Goal: Answer question/provide support: Share knowledge or assist other users

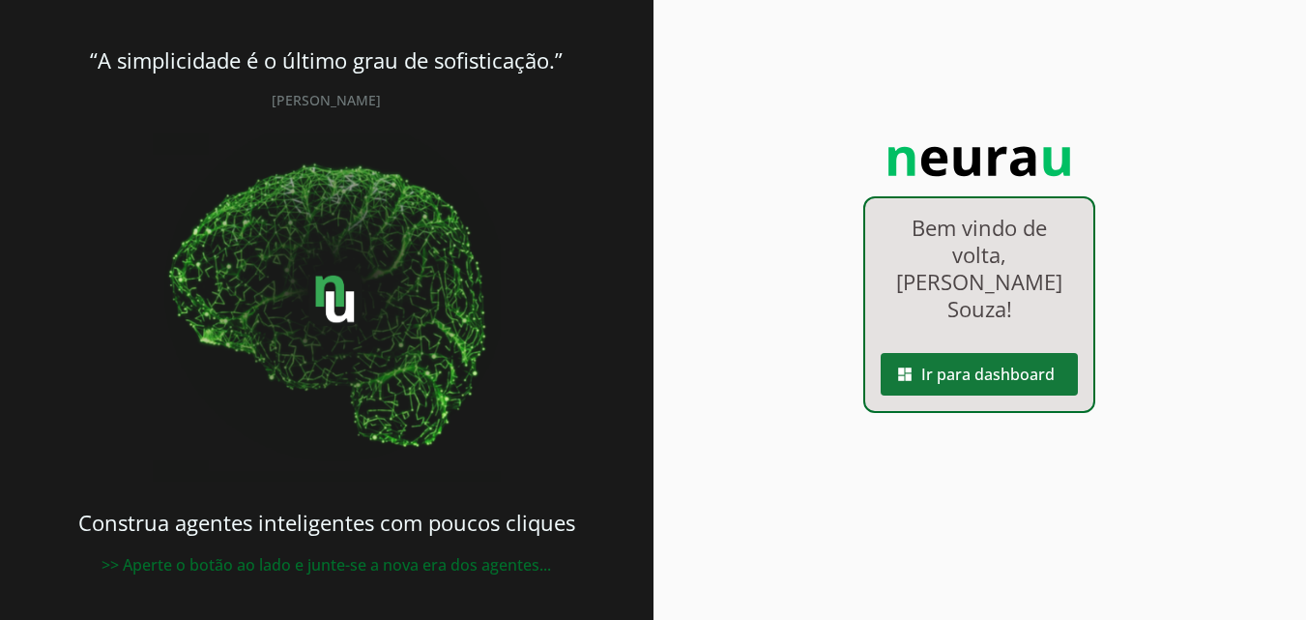
click at [989, 351] on span at bounding box center [979, 374] width 197 height 46
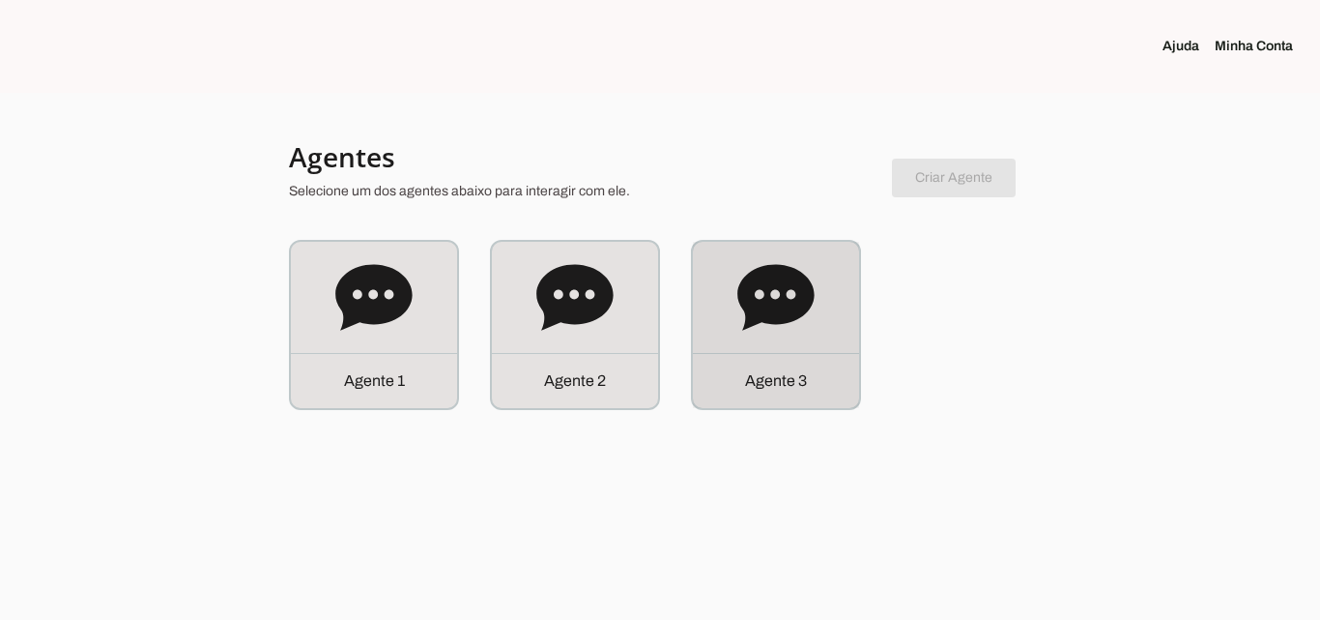
click at [823, 321] on div "Agente 3" at bounding box center [776, 325] width 166 height 166
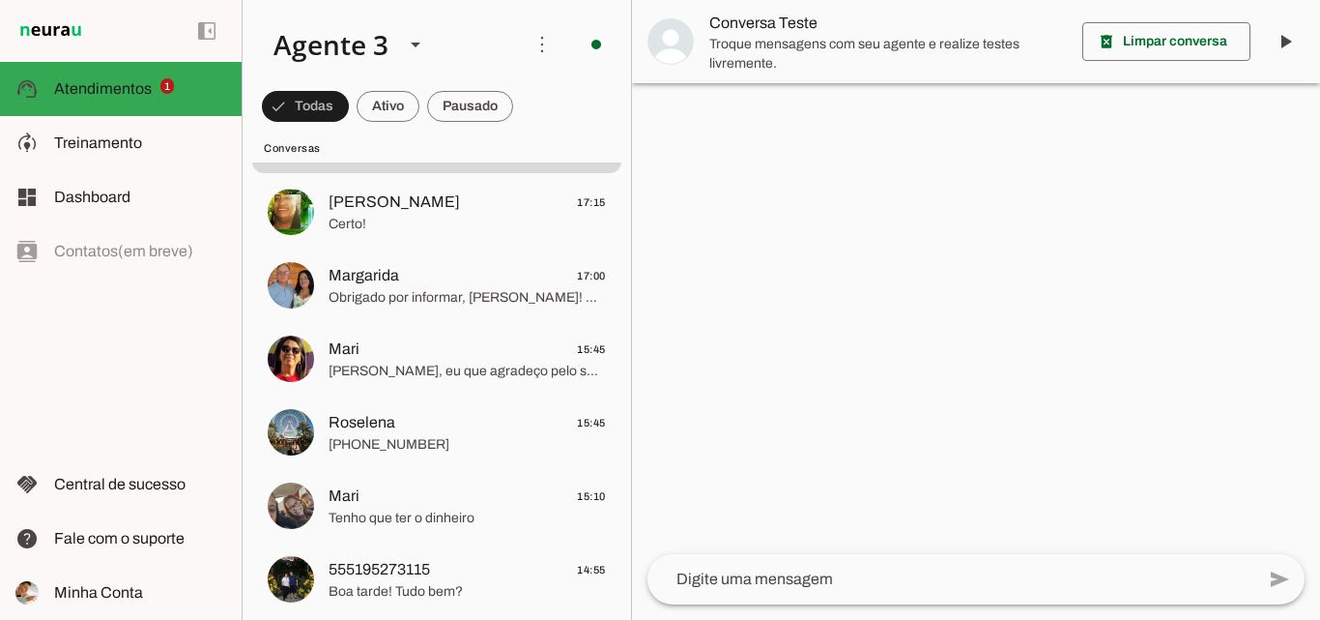
scroll to position [193, 0]
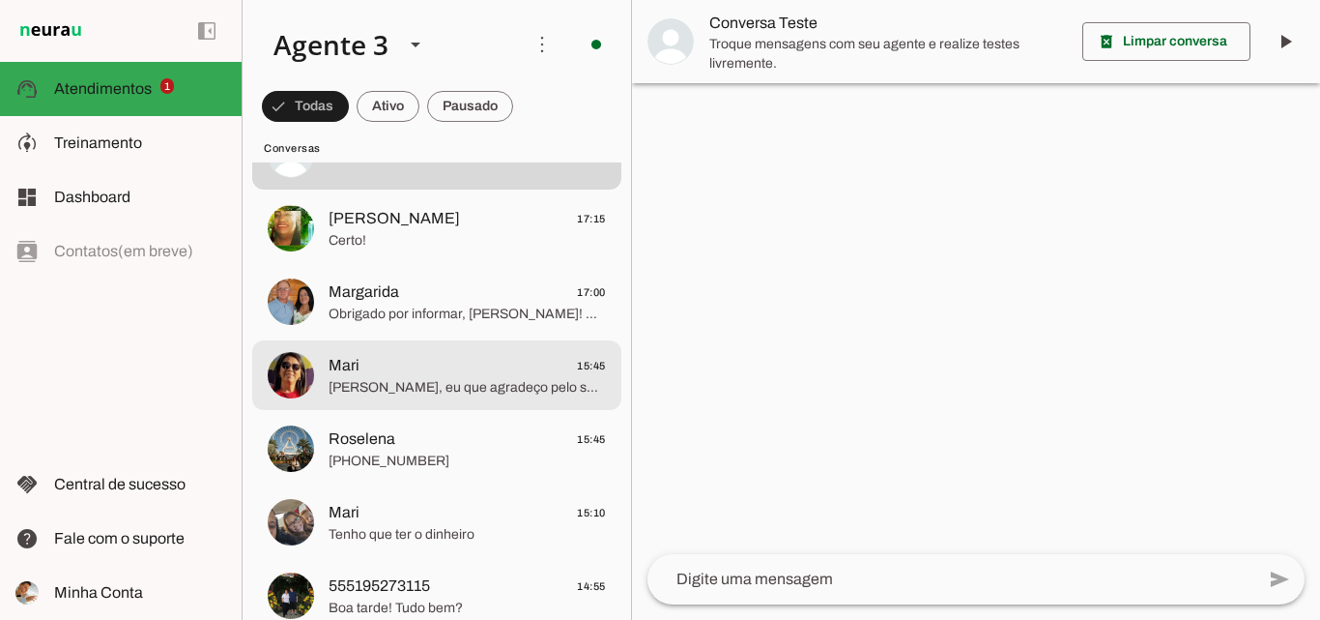
click at [481, 364] on span "Mari 15:45" at bounding box center [467, 366] width 277 height 24
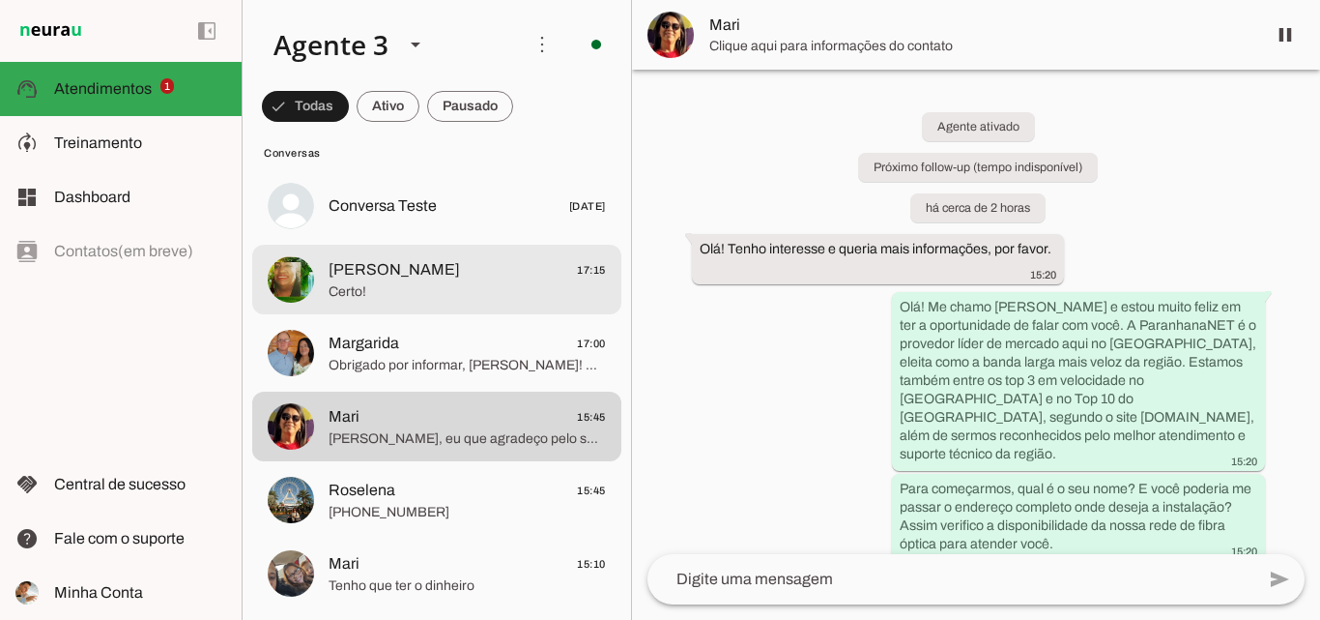
scroll to position [193, 0]
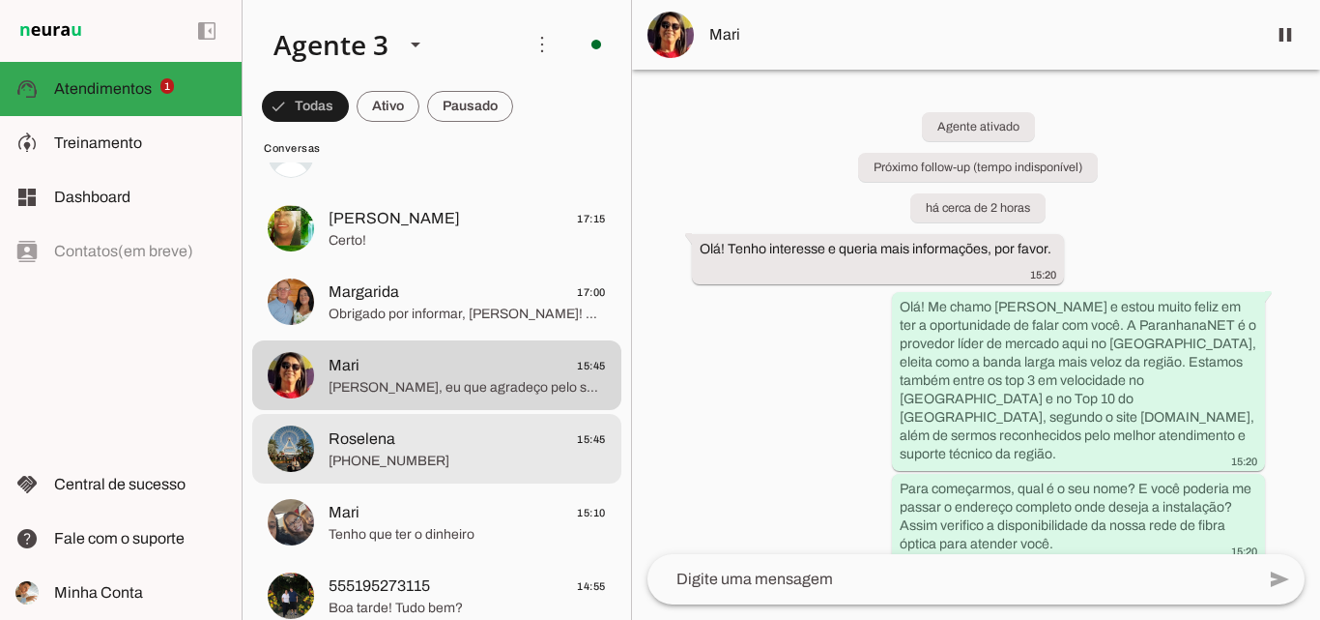
click at [482, 436] on span "Roselena 15:45" at bounding box center [467, 439] width 277 height 24
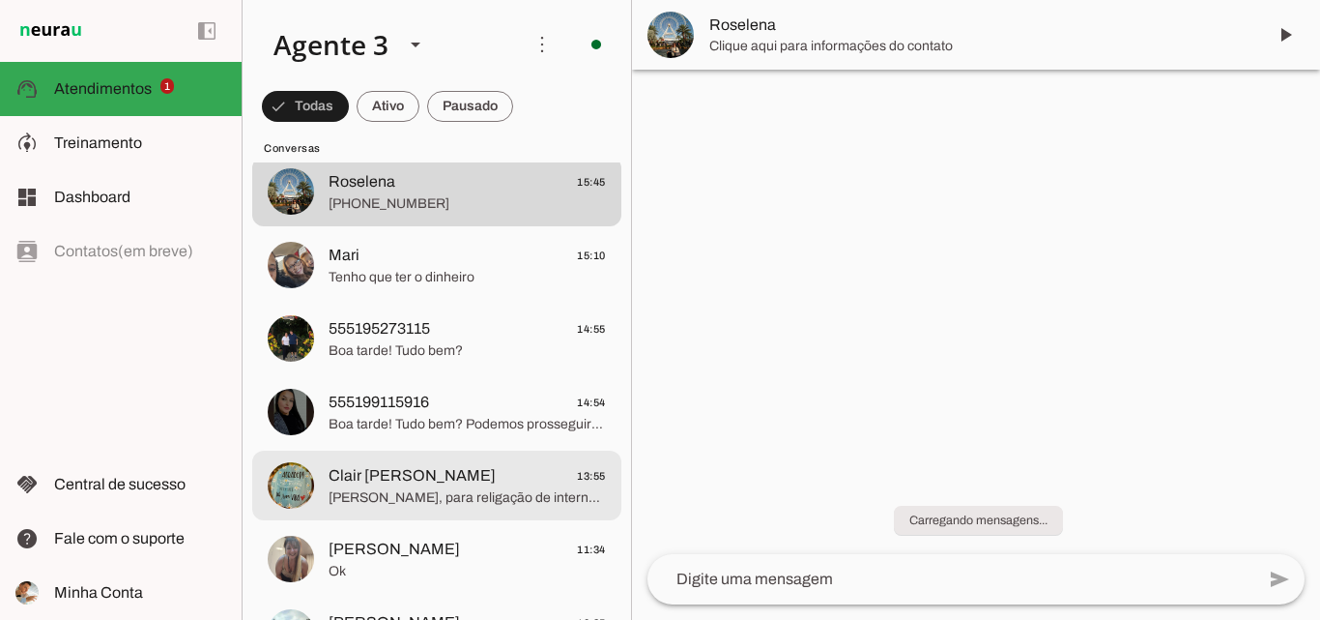
scroll to position [483, 0]
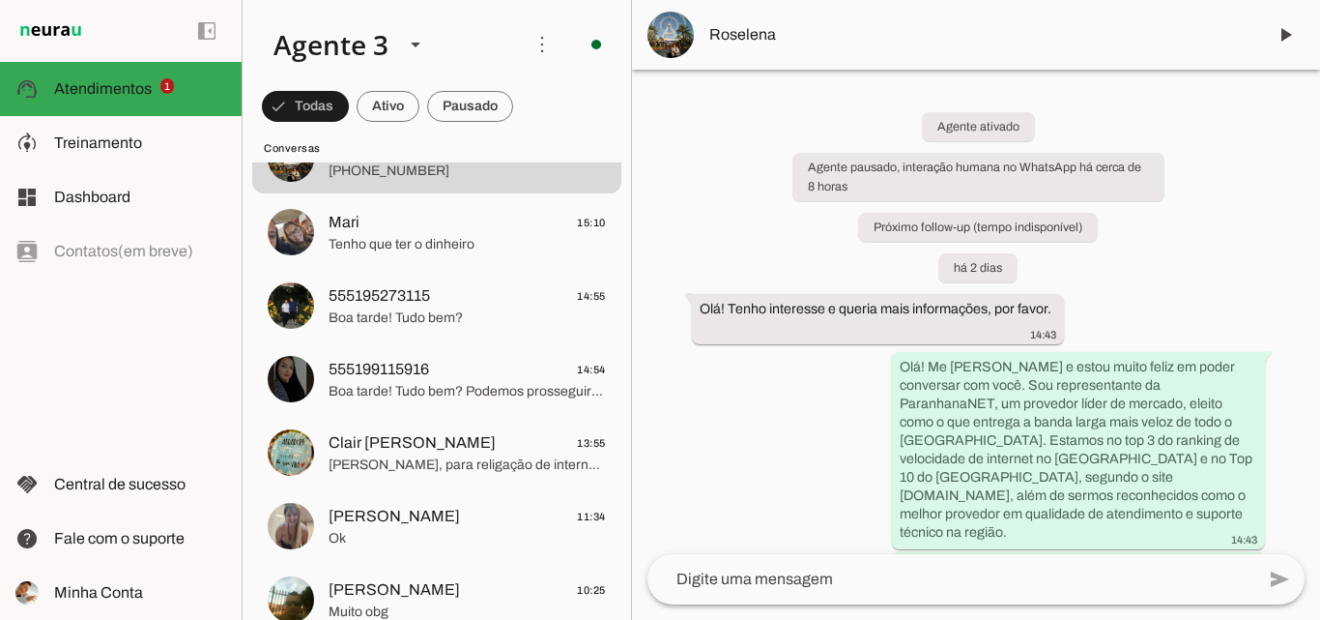
click at [778, 41] on span "Roselena" at bounding box center [979, 34] width 541 height 23
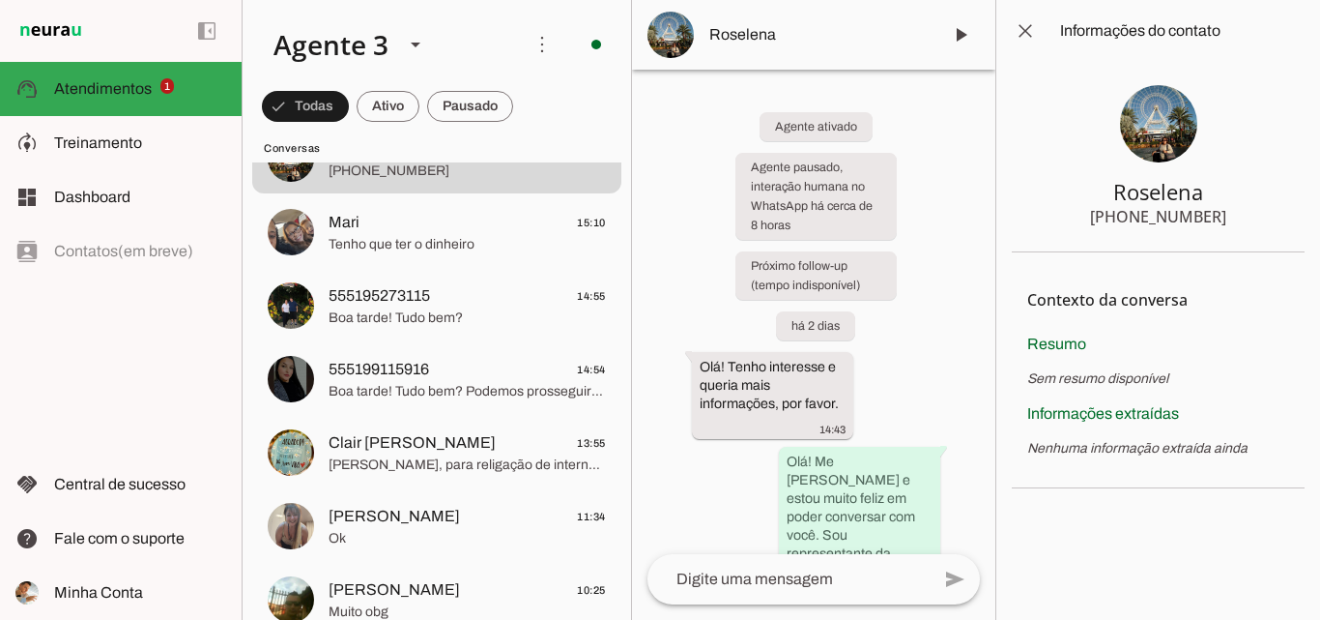
drag, startPoint x: 1134, startPoint y: 217, endPoint x: 1270, endPoint y: 217, distance: 136.3
click at [1270, 217] on section "Roselena [PHONE_NUMBER]" at bounding box center [1158, 157] width 293 height 190
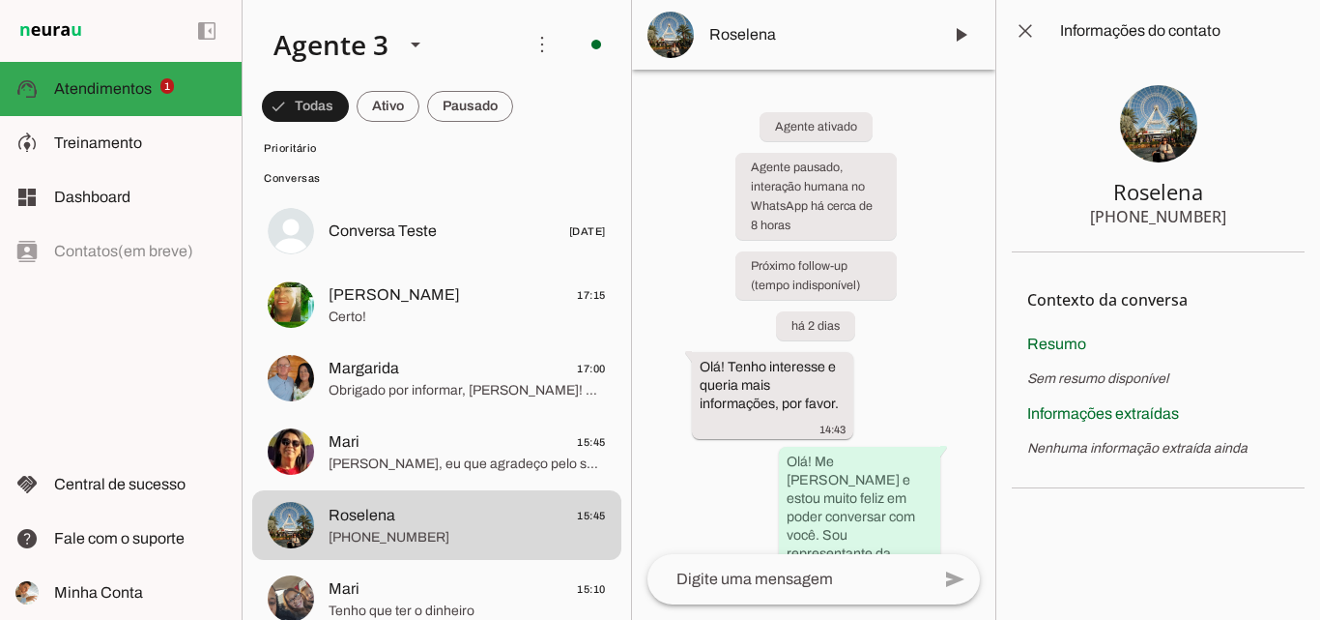
scroll to position [97, 0]
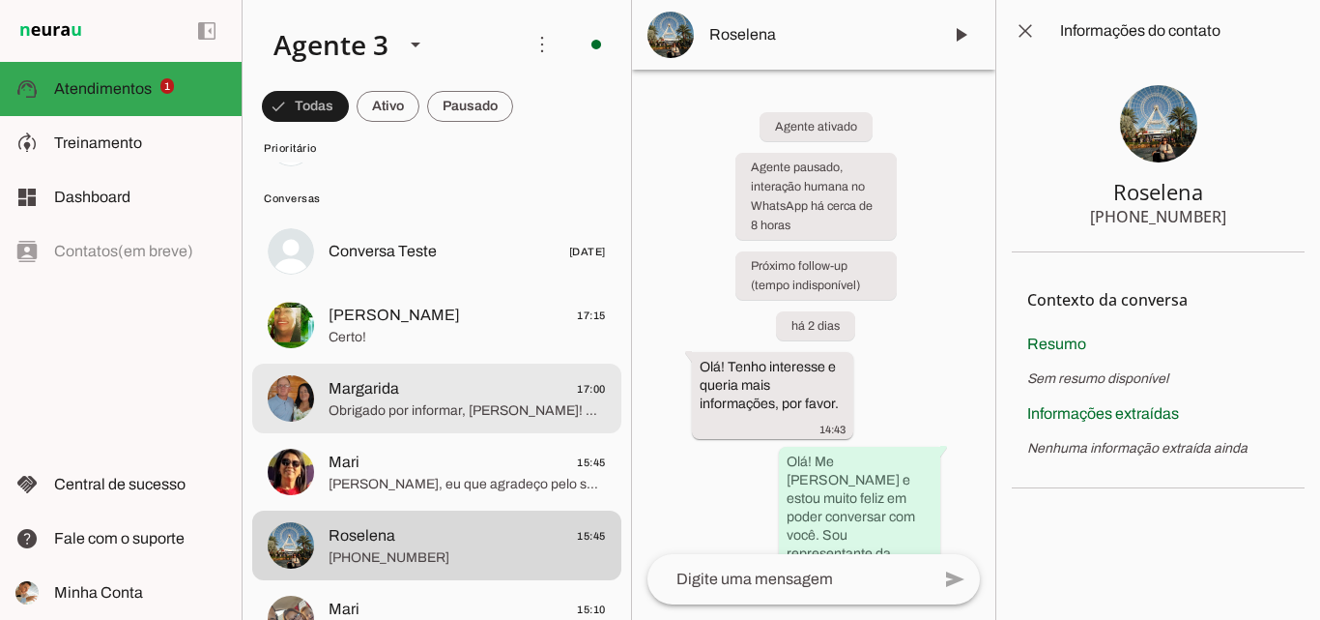
click at [533, 413] on span "Obrigado por informar, [PERSON_NAME]! Com 4 cômodos e casa de um piso, é ideal …" at bounding box center [467, 410] width 277 height 19
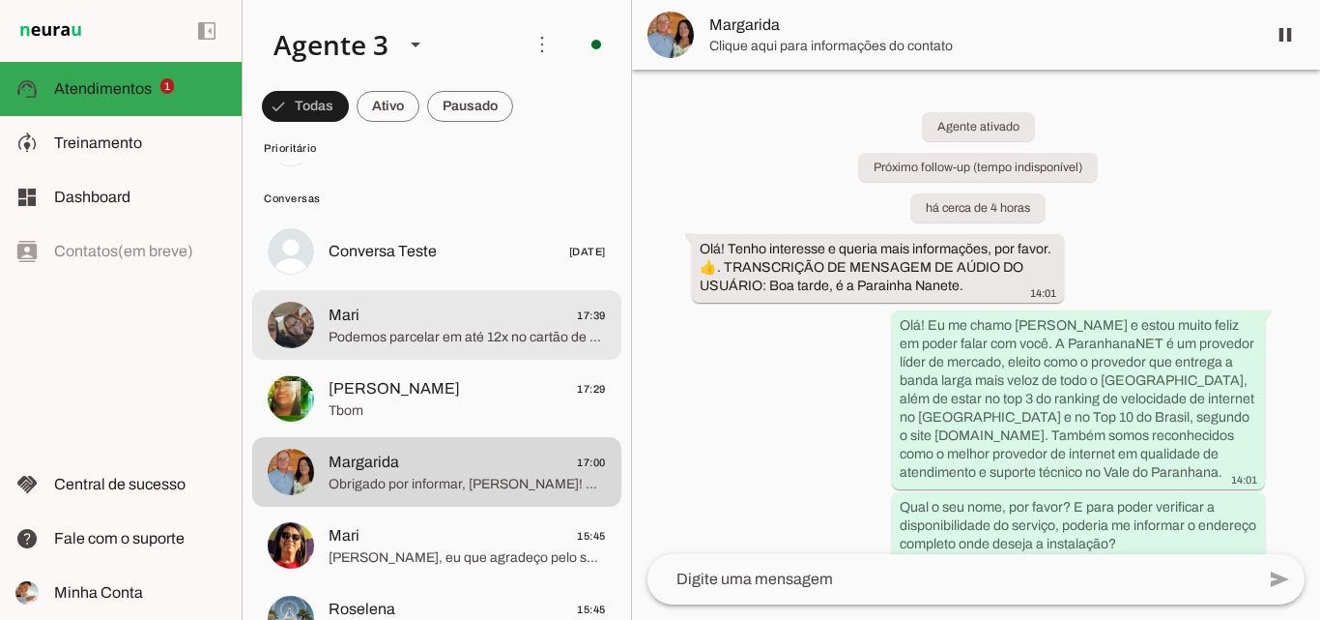
click at [499, 178] on md-item "Mari 17:39 Podemos parcelar em até 12x no cartão de crédito." at bounding box center [436, 143] width 369 height 70
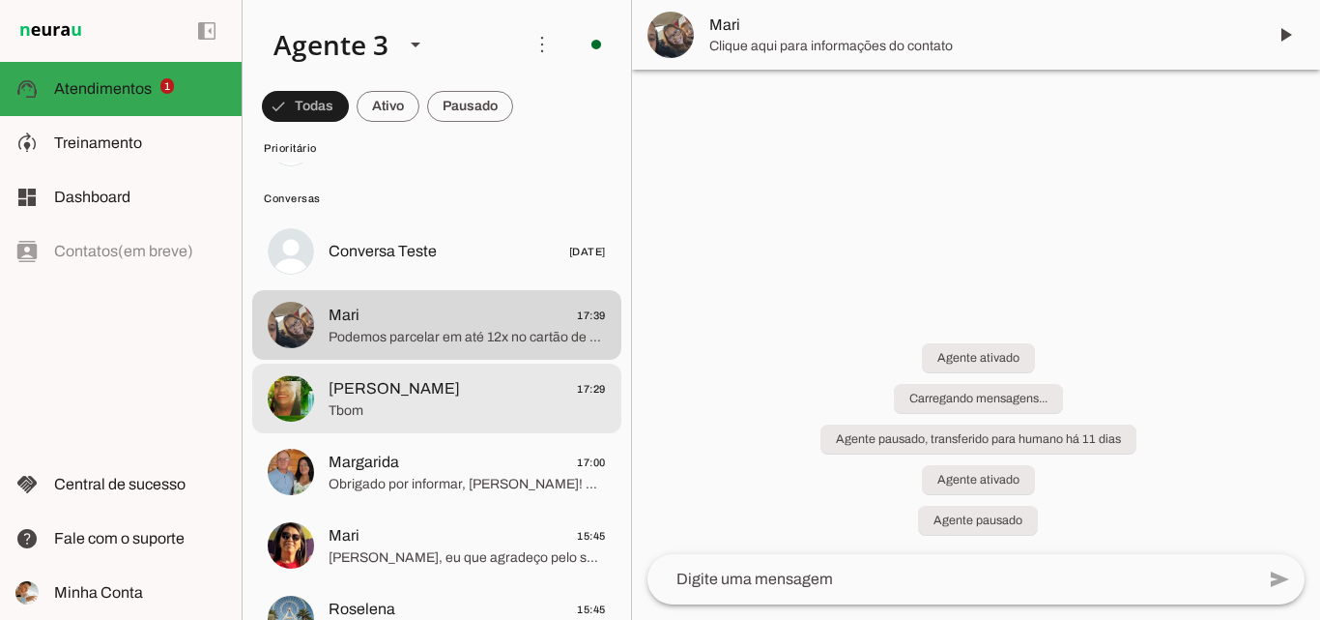
click at [500, 397] on span "[PERSON_NAME] 17:29" at bounding box center [467, 389] width 277 height 24
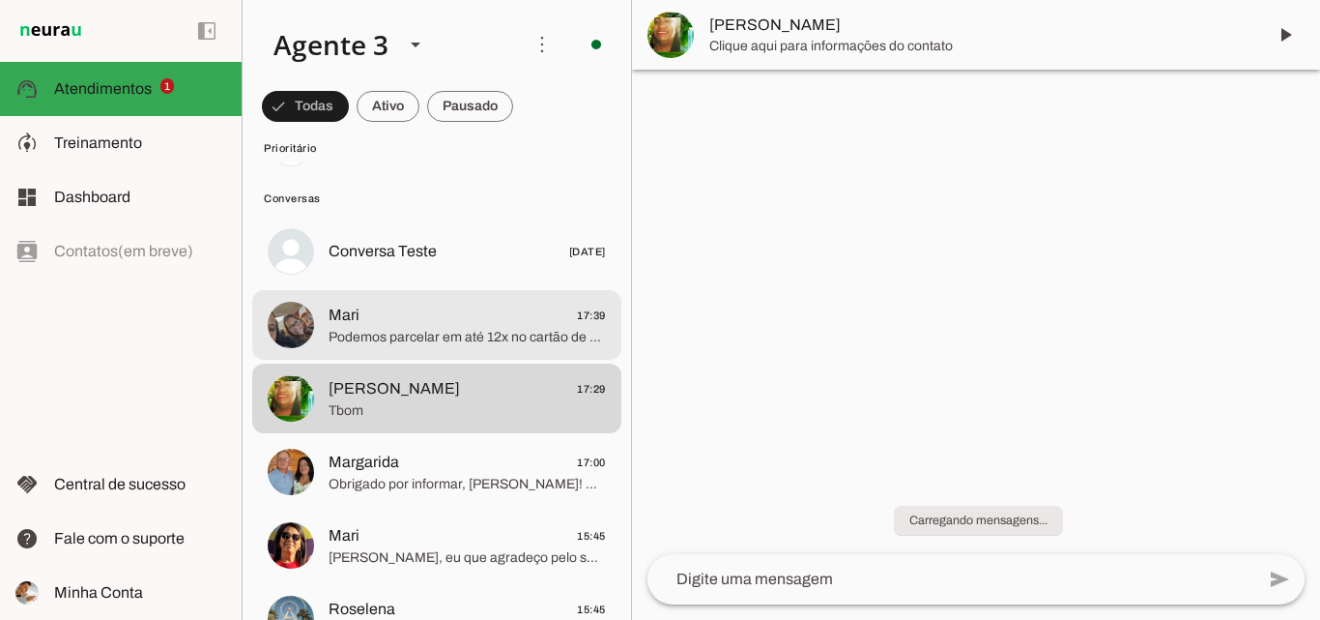
click at [505, 326] on span "Mari 17:39" at bounding box center [467, 316] width 277 height 24
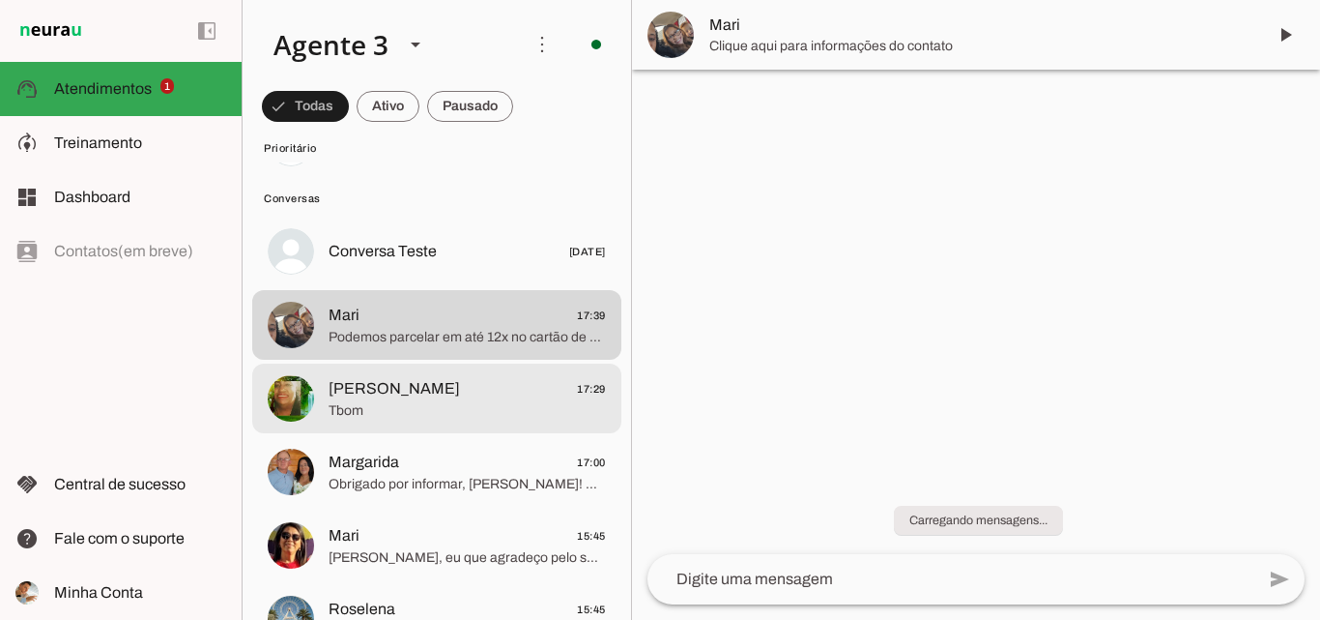
click at [527, 391] on span "[PERSON_NAME] 17:29" at bounding box center [467, 389] width 277 height 24
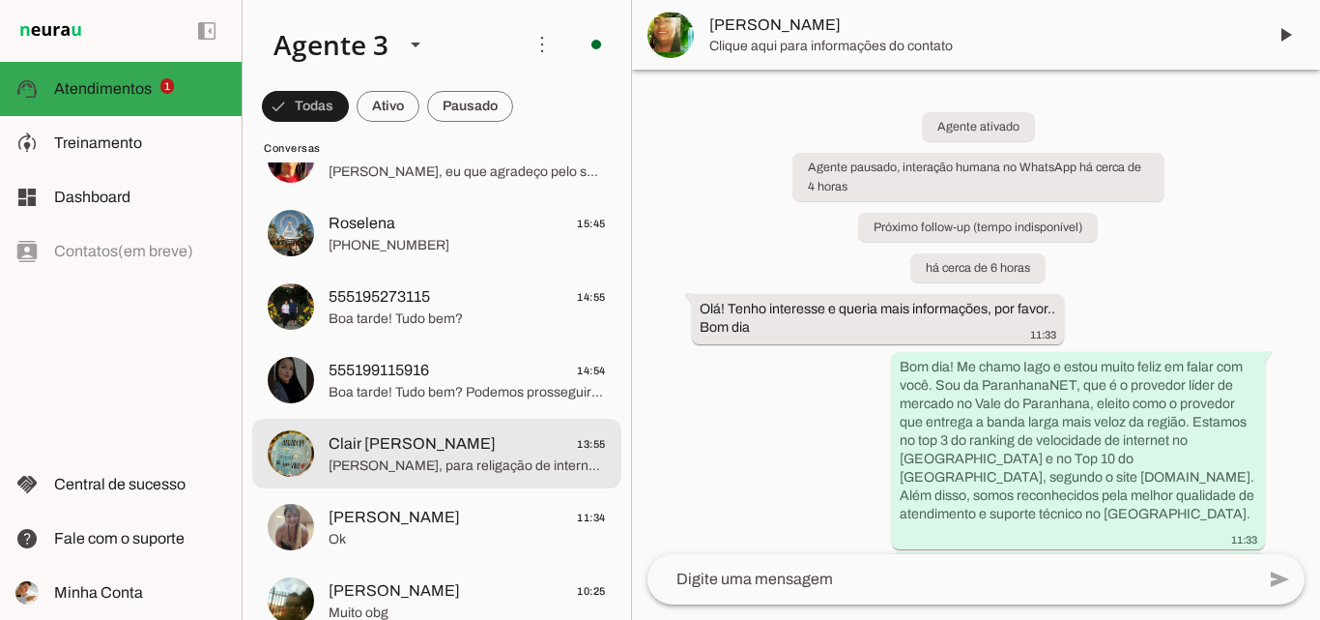
scroll to position [483, 0]
drag, startPoint x: 503, startPoint y: 456, endPoint x: 516, endPoint y: 441, distance: 20.6
click at [503, 456] on span "[PERSON_NAME], para religação de internet, você deve entrar em contato pelo Wha…" at bounding box center [467, 464] width 277 height 19
